Goal: Transaction & Acquisition: Purchase product/service

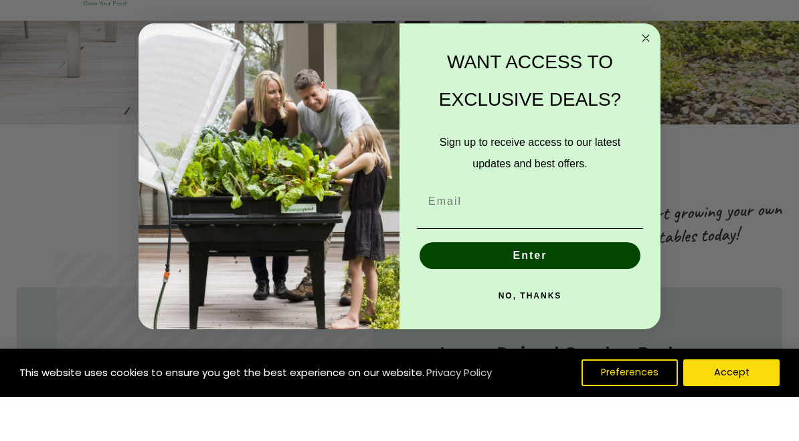
scroll to position [451, 0]
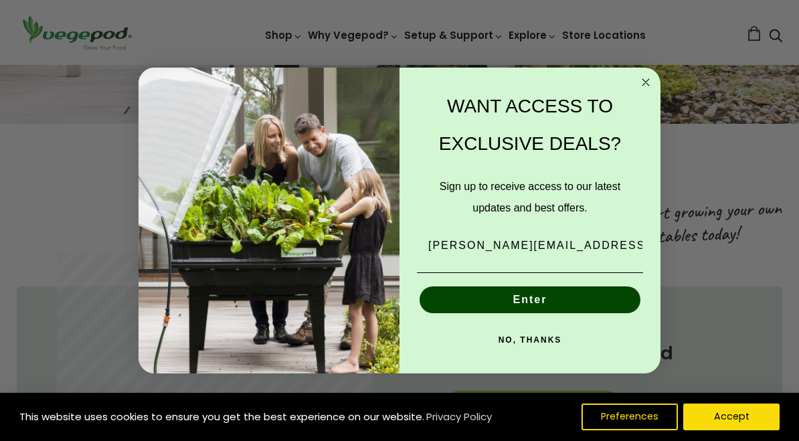
type input "[PERSON_NAME][EMAIL_ADDRESS][DOMAIN_NAME]"
click at [531, 313] on button "Enter" at bounding box center [530, 299] width 221 height 27
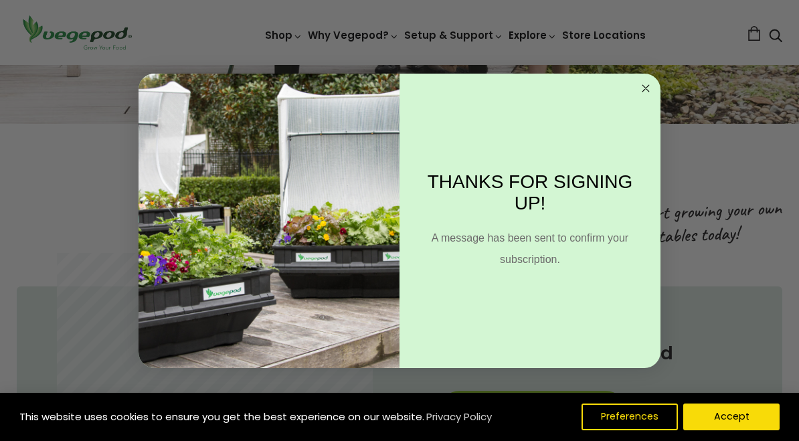
click at [649, 96] on circle "Close dialog" at bounding box center [645, 87] width 15 height 15
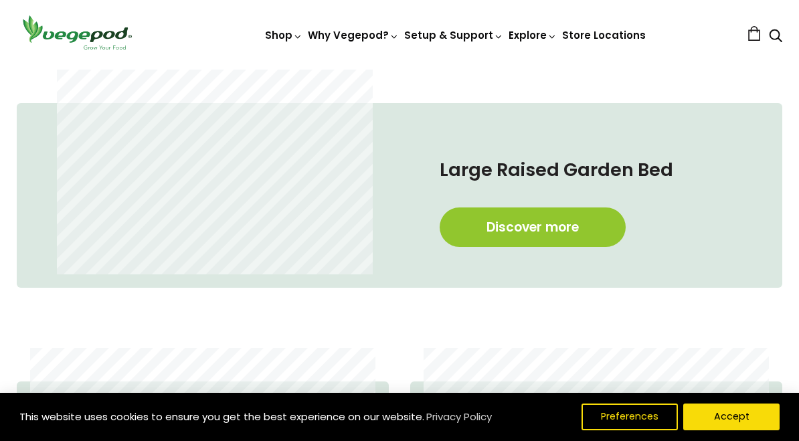
scroll to position [0, 566]
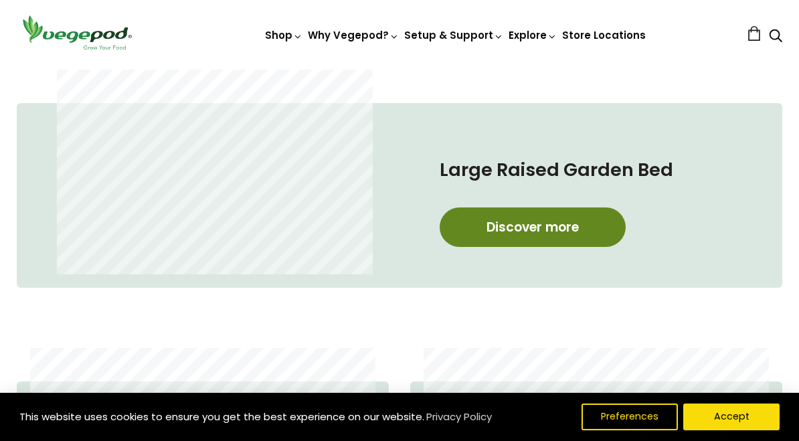
click at [546, 230] on link "Discover more" at bounding box center [533, 226] width 186 height 39
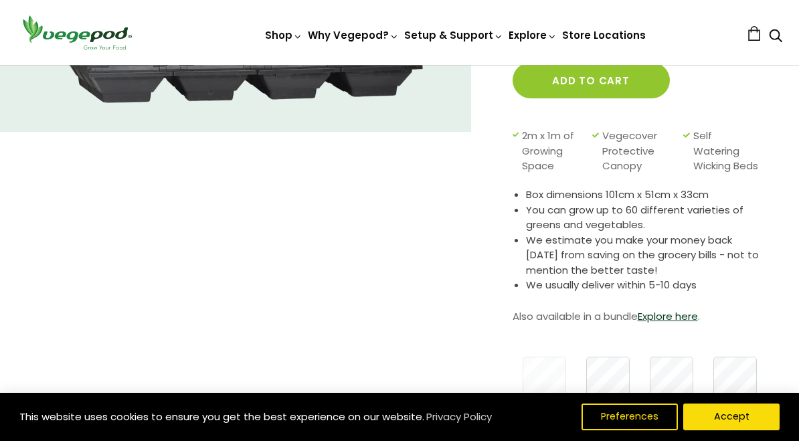
scroll to position [257, 0]
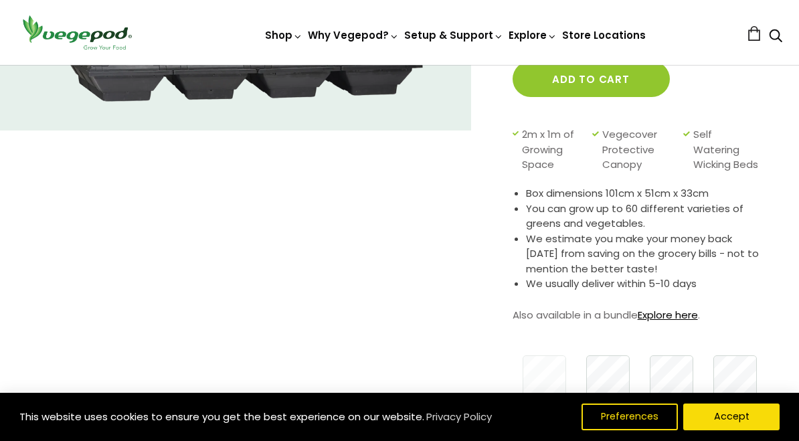
click at [665, 322] on link "Explore here" at bounding box center [668, 315] width 60 height 14
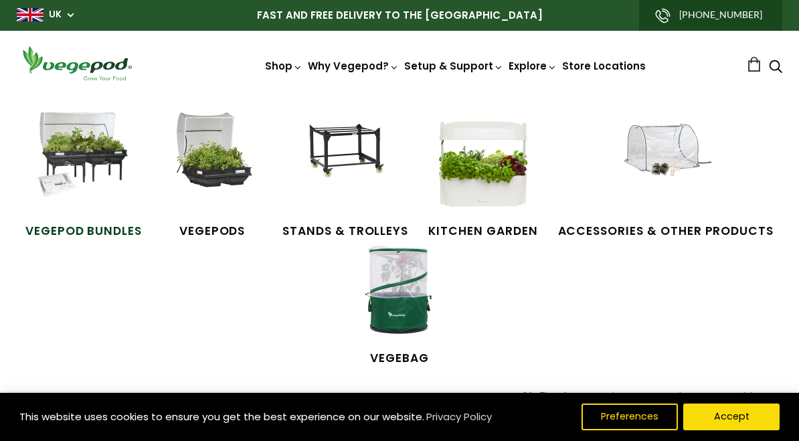
click at [80, 238] on span "Vegepod Bundles" at bounding box center [83, 231] width 116 height 17
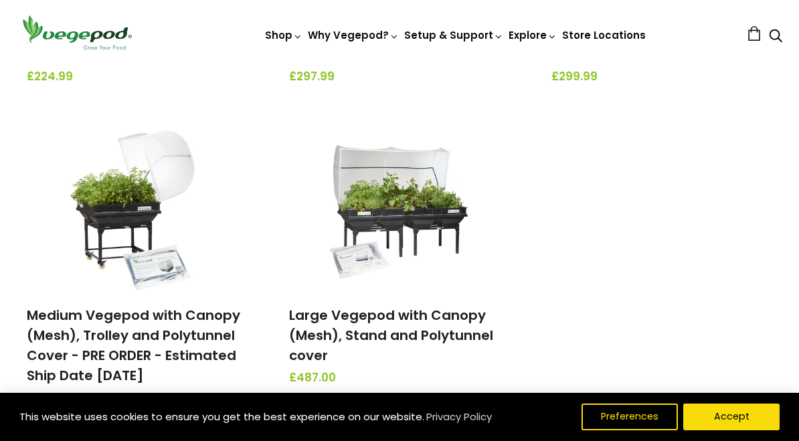
scroll to position [431, 0]
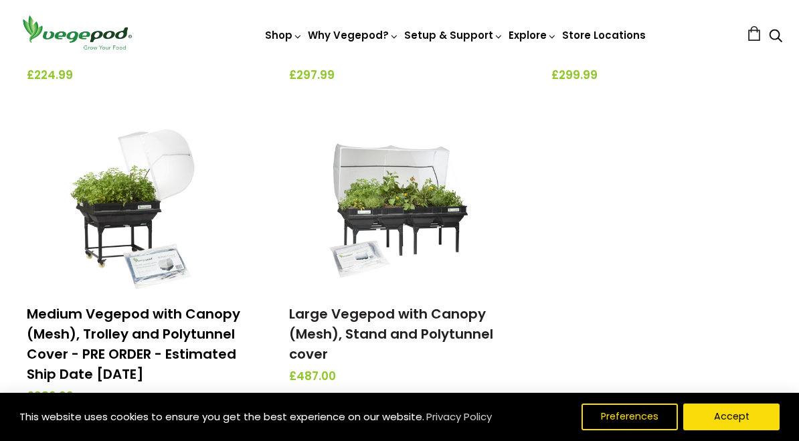
click at [118, 321] on link "Medium Vegepod with Canopy (Mesh), Trolley and Polytunnel Cover - PRE ORDER - E…" at bounding box center [133, 343] width 213 height 79
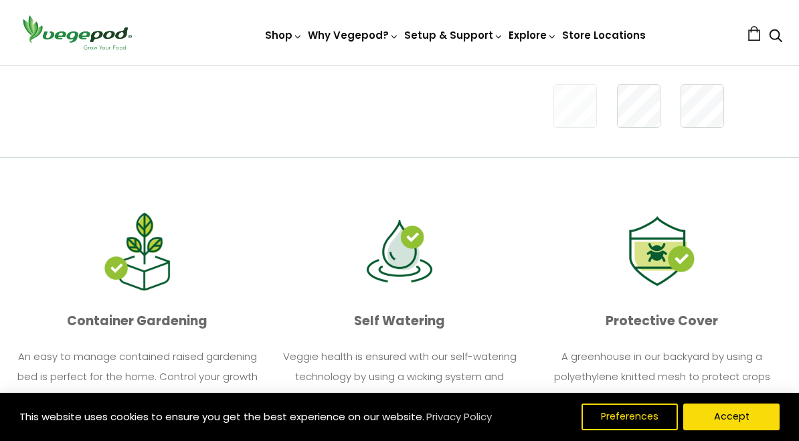
scroll to position [620, 0]
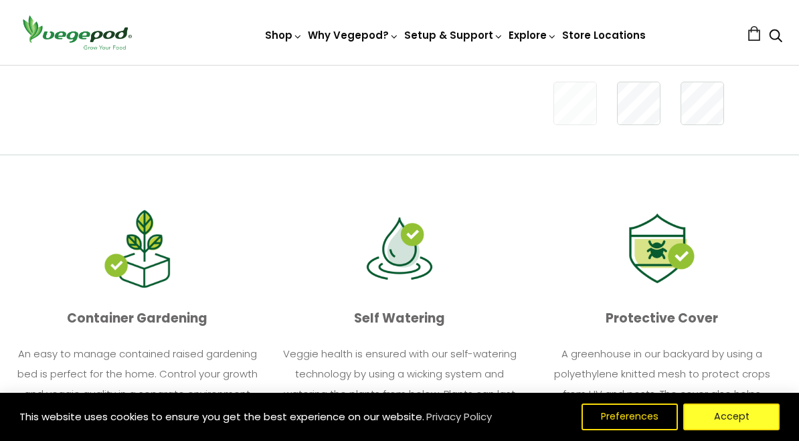
click at [721, 430] on button "Accept" at bounding box center [731, 417] width 96 height 27
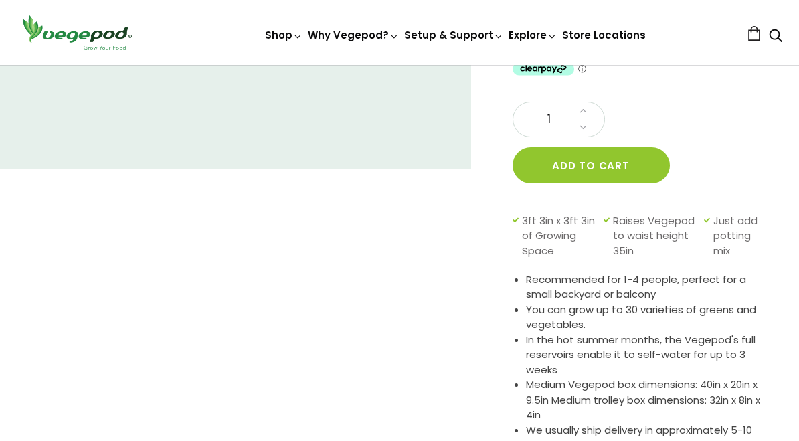
scroll to position [0, 0]
